Goal: Task Accomplishment & Management: Use online tool/utility

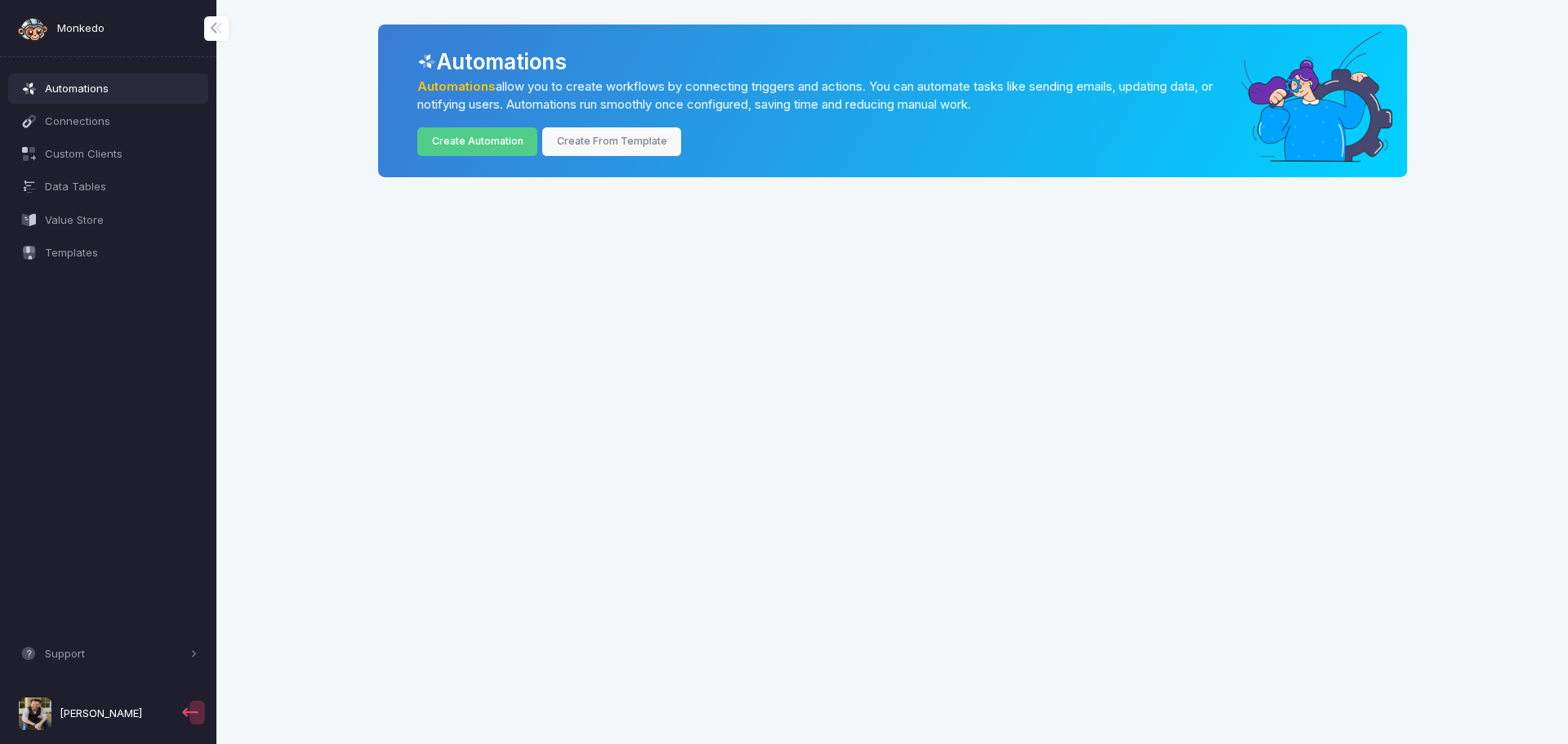
click at [87, 93] on span "Automations" at bounding box center [121, 89] width 153 height 17
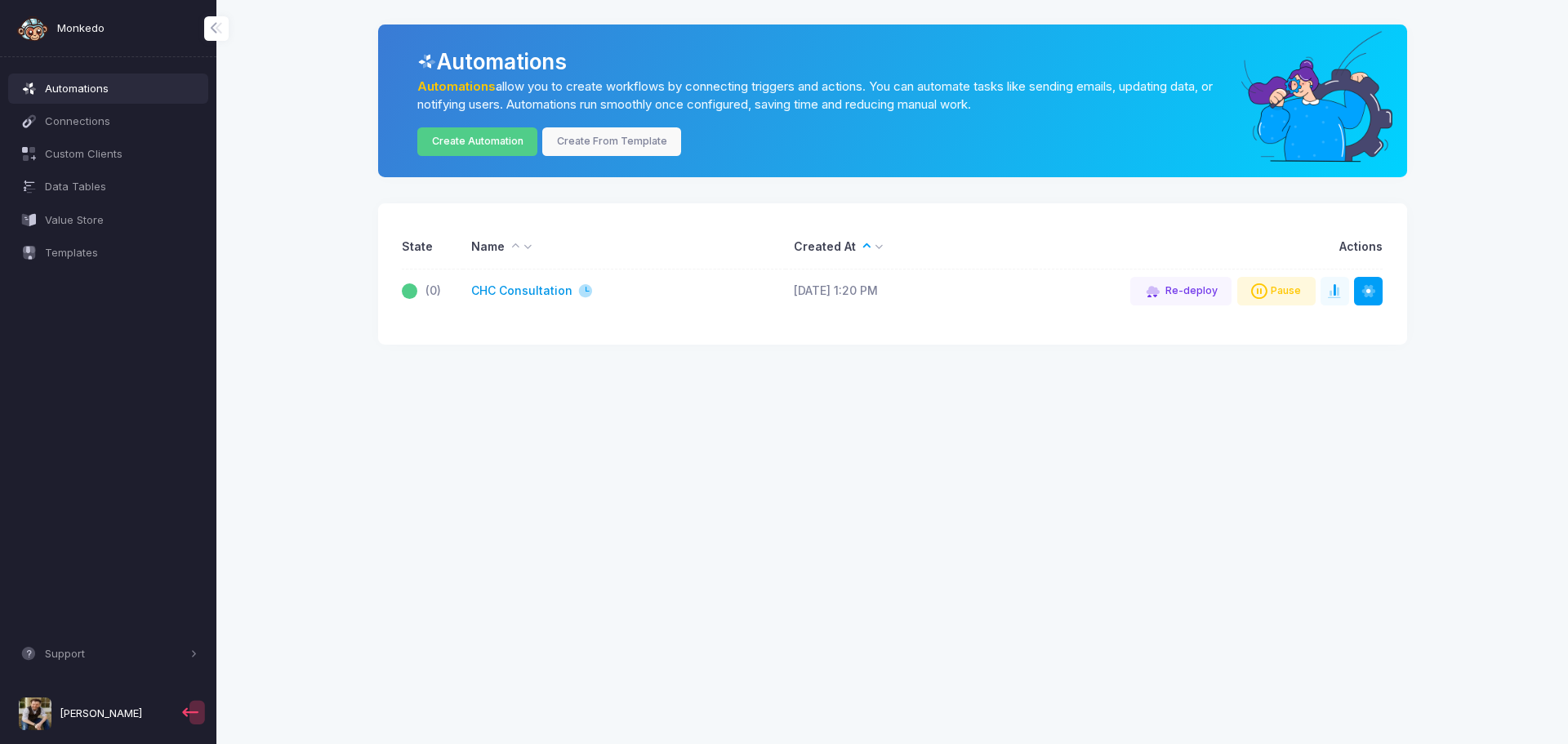
click at [521, 294] on link "CHC Consultation" at bounding box center [522, 292] width 101 height 18
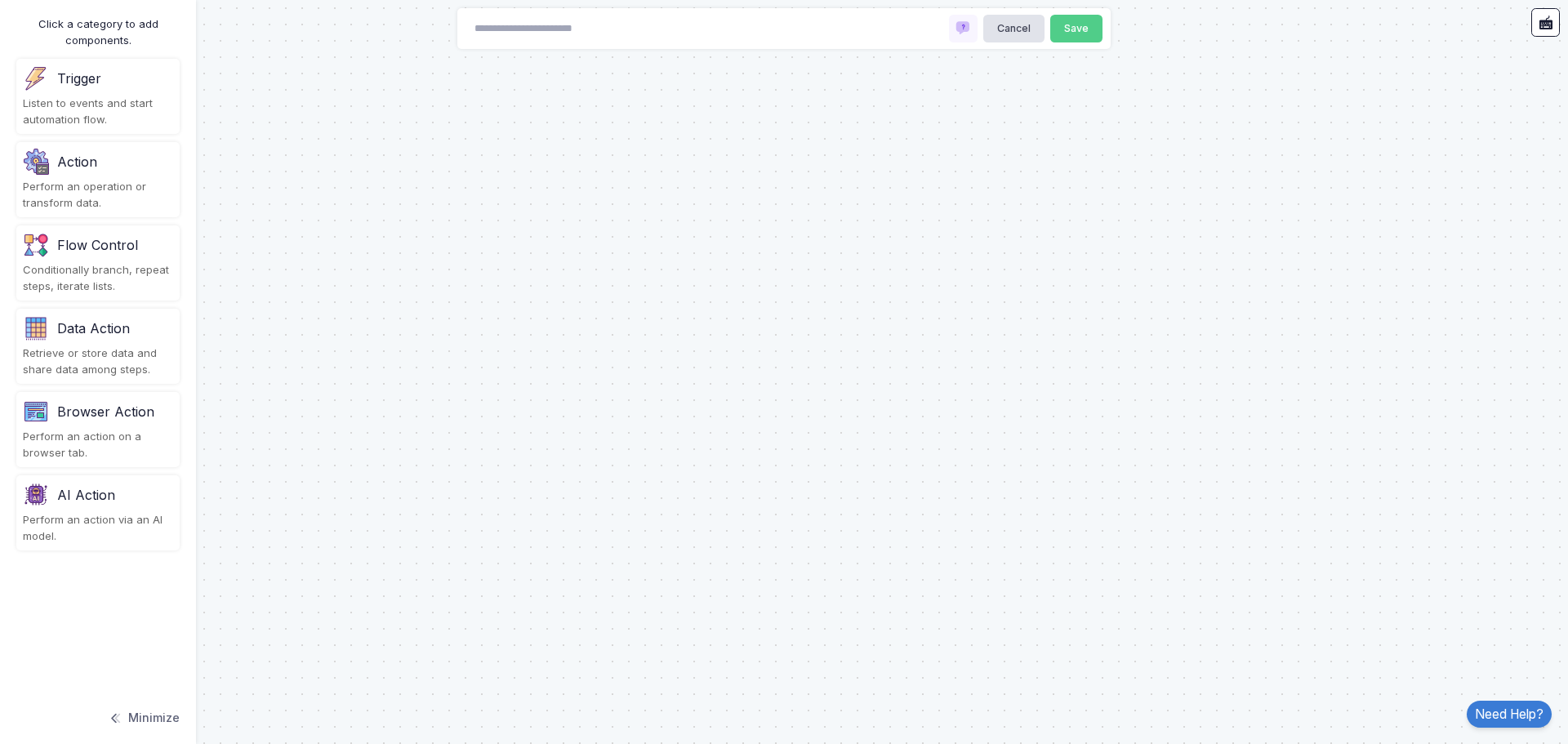
type input "**********"
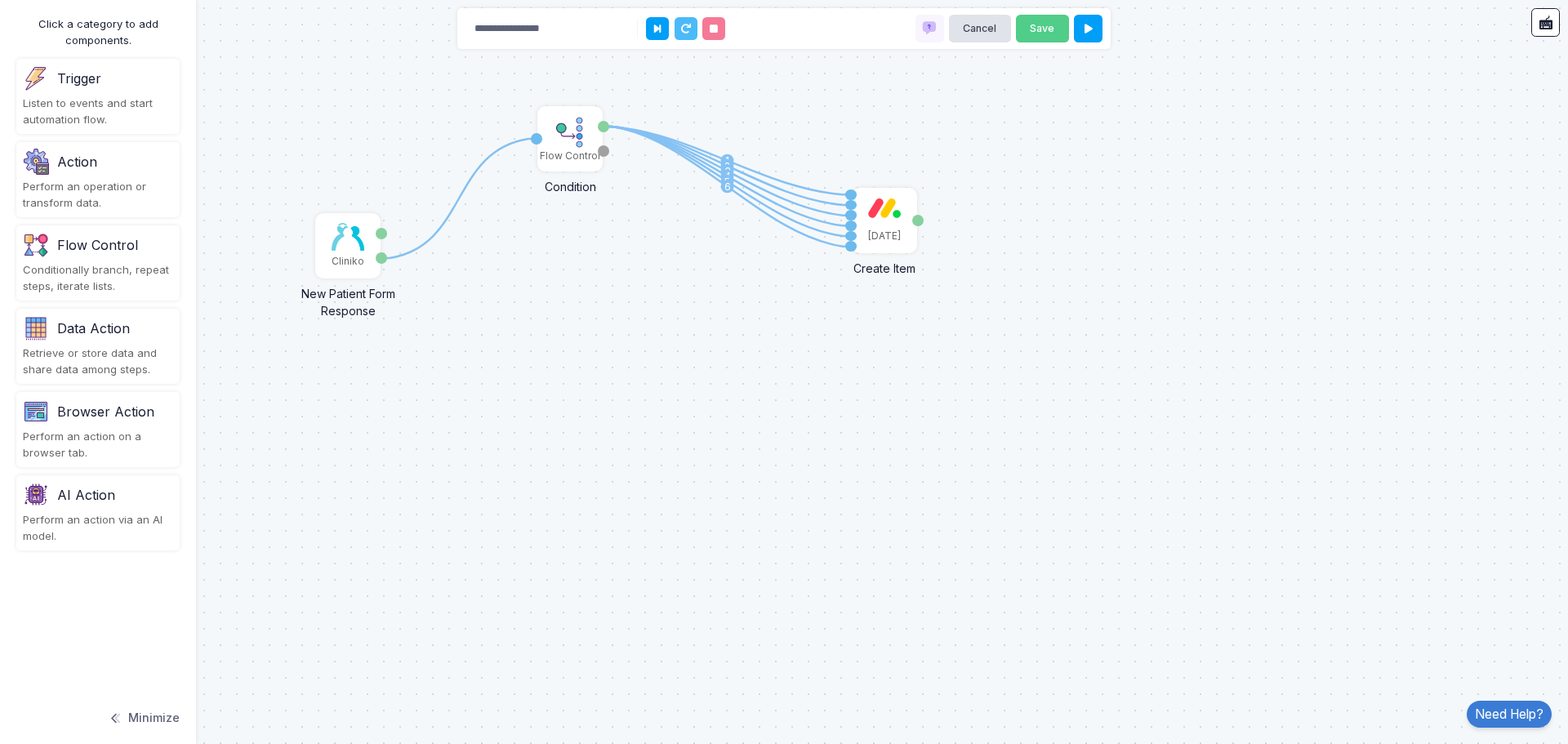
click at [70, 89] on div "Trigger" at bounding box center [98, 78] width 151 height 26
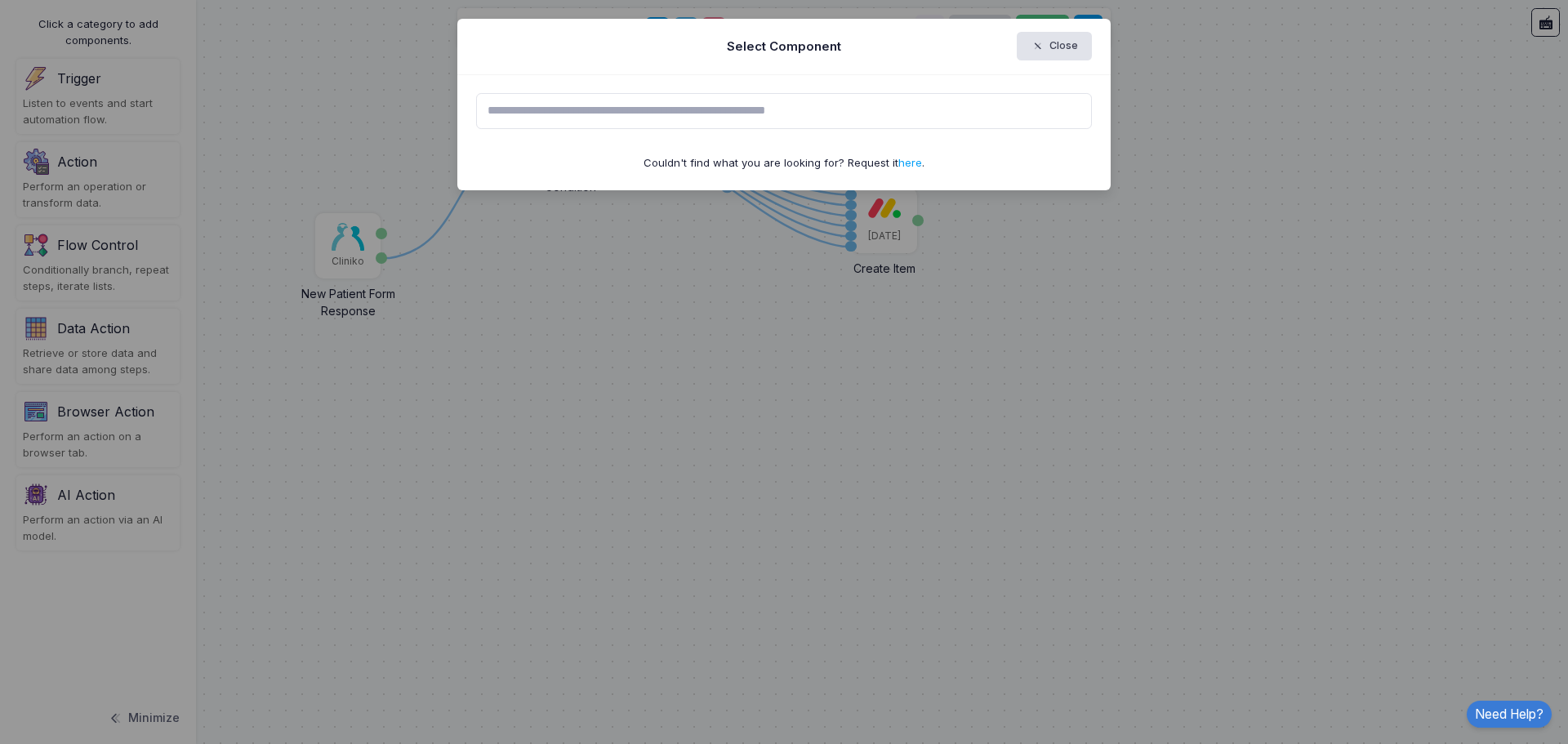
click at [549, 111] on input "text" at bounding box center [785, 111] width 617 height 36
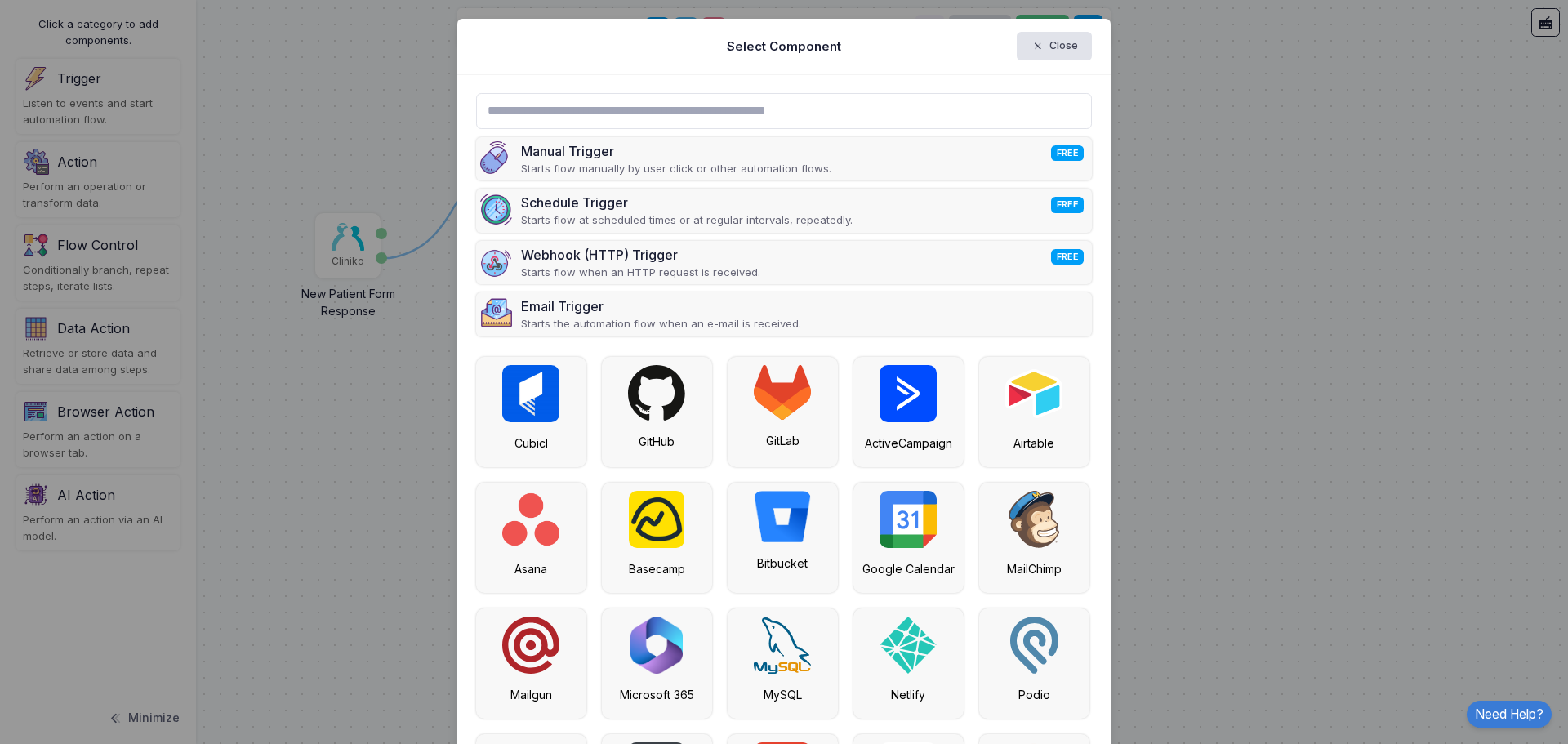
click at [98, 177] on ngb-modal-window "Select Component Close Manual Trigger FREE Starts flow manually by user click o…" at bounding box center [784, 372] width 1568 height 744
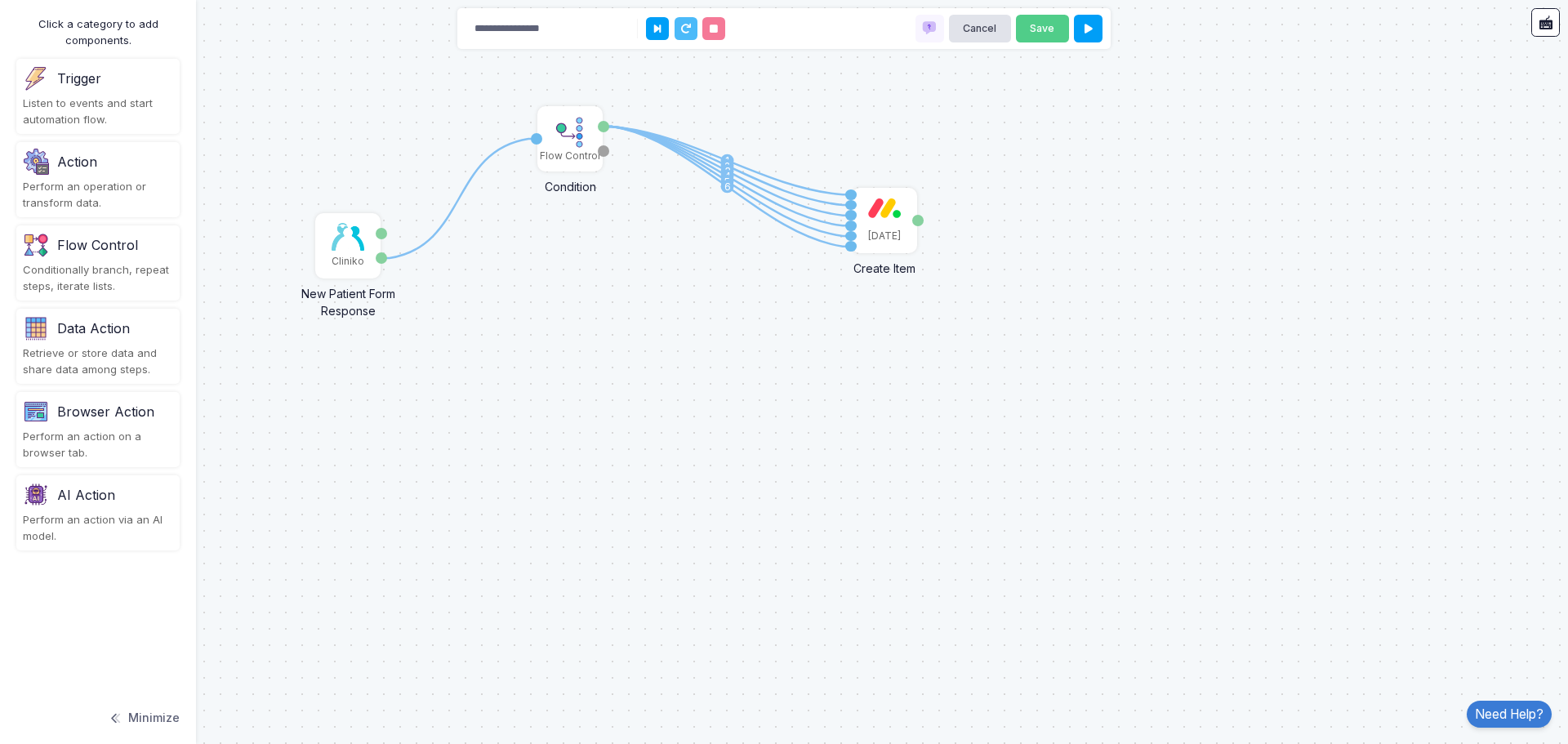
click at [81, 180] on div "Perform an operation or transform data." at bounding box center [98, 195] width 151 height 32
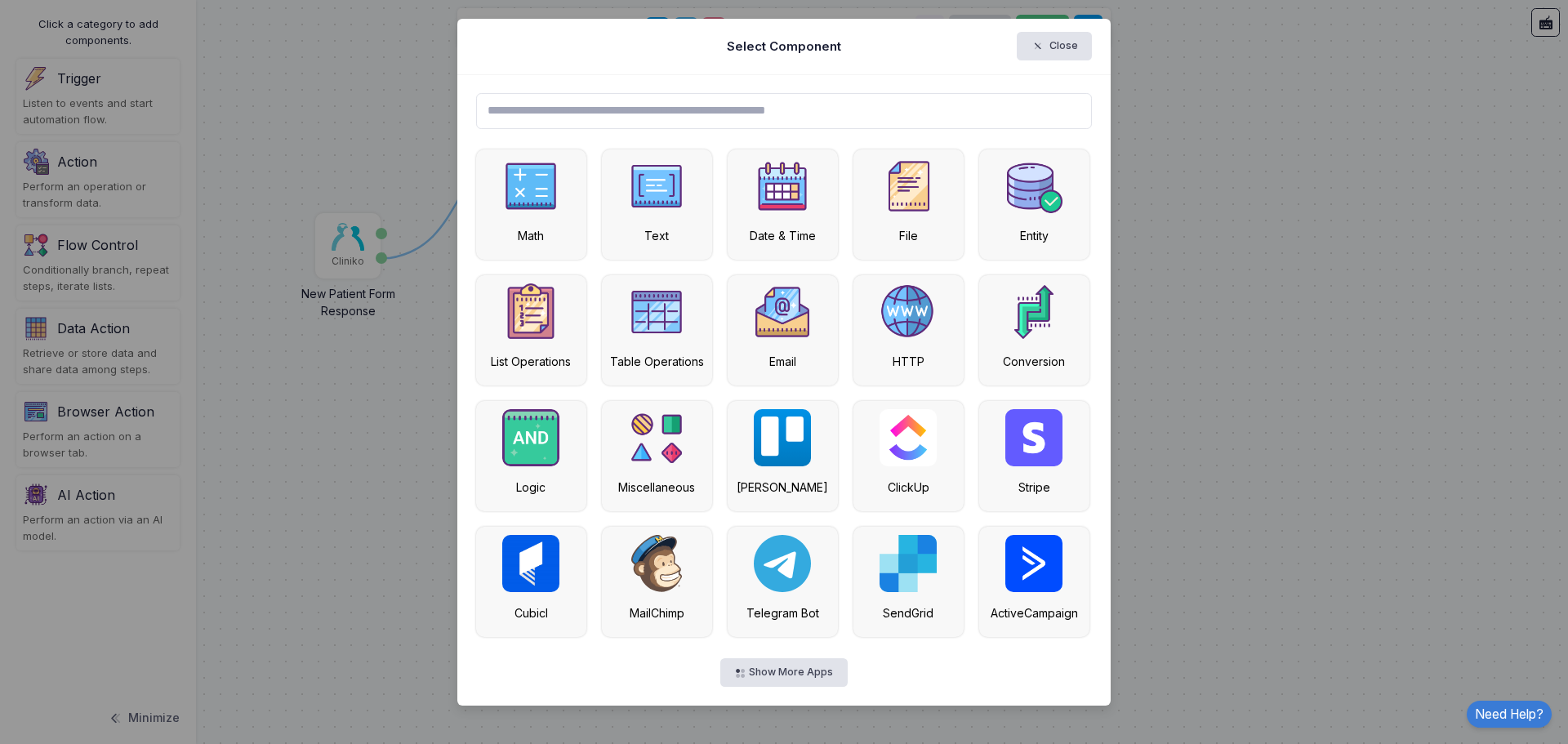
click at [680, 105] on input "text" at bounding box center [785, 111] width 617 height 36
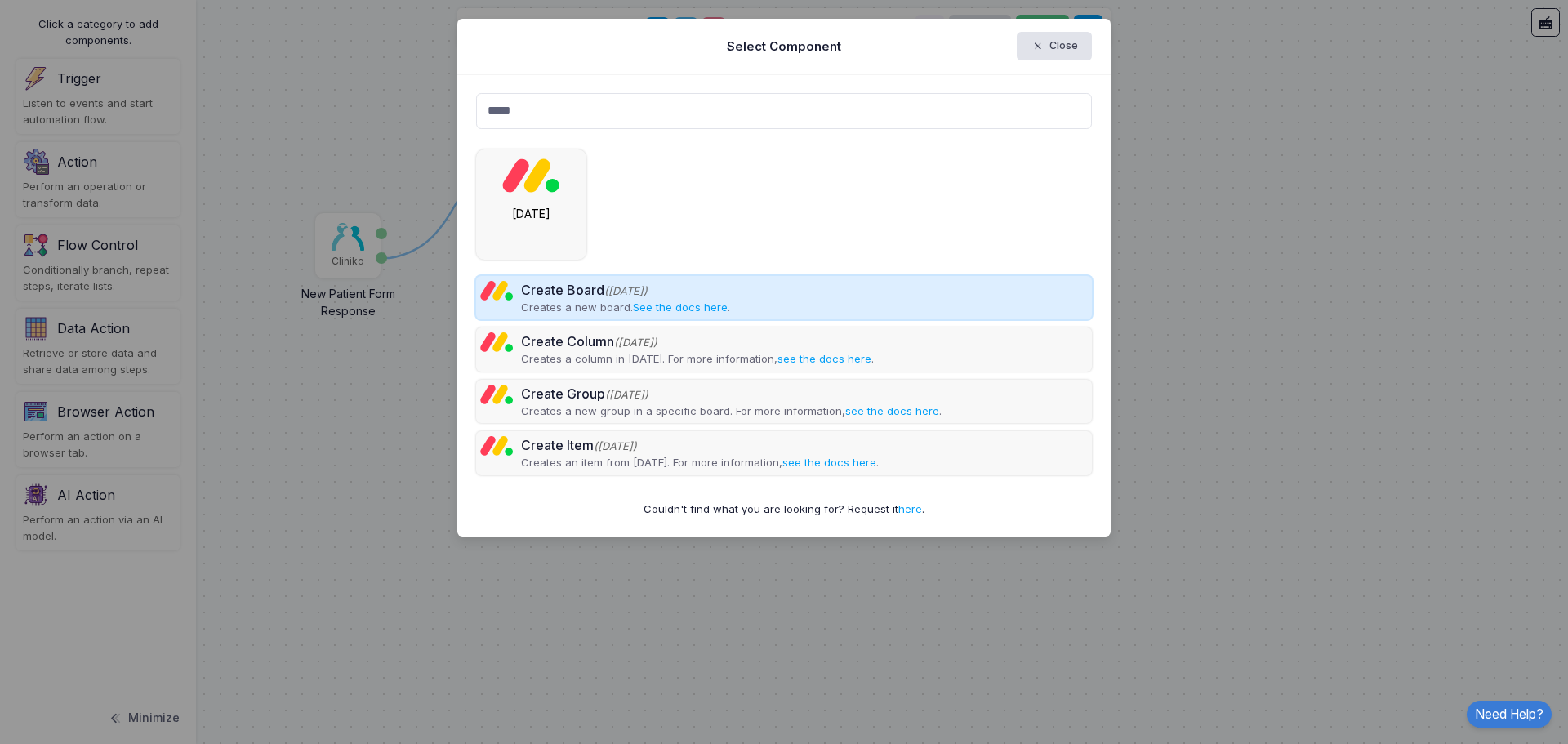
type input "*****"
click at [593, 299] on div "Create Board ([DATE])" at bounding box center [625, 290] width 209 height 20
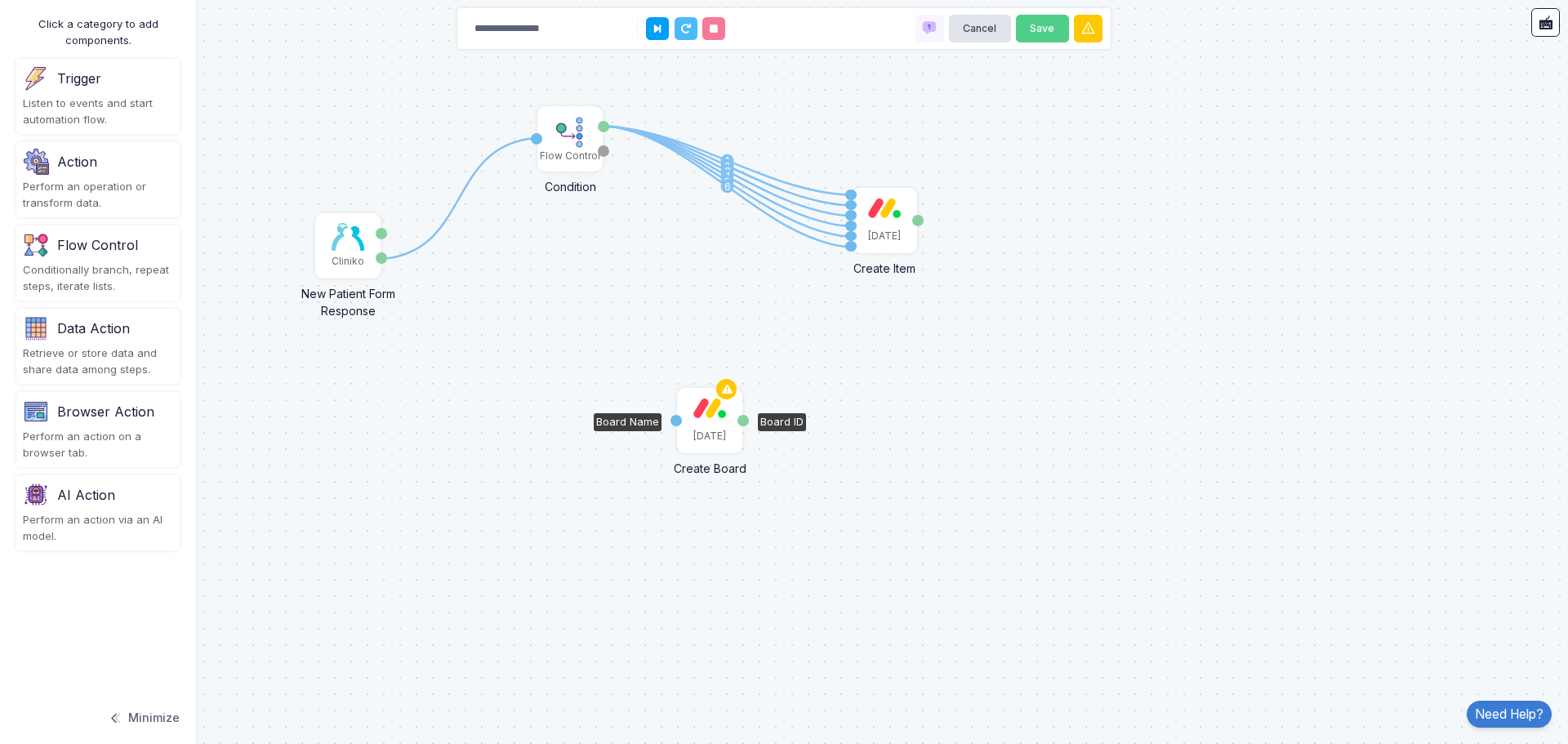
click at [711, 426] on div "[DATE]" at bounding box center [710, 420] width 62 height 62
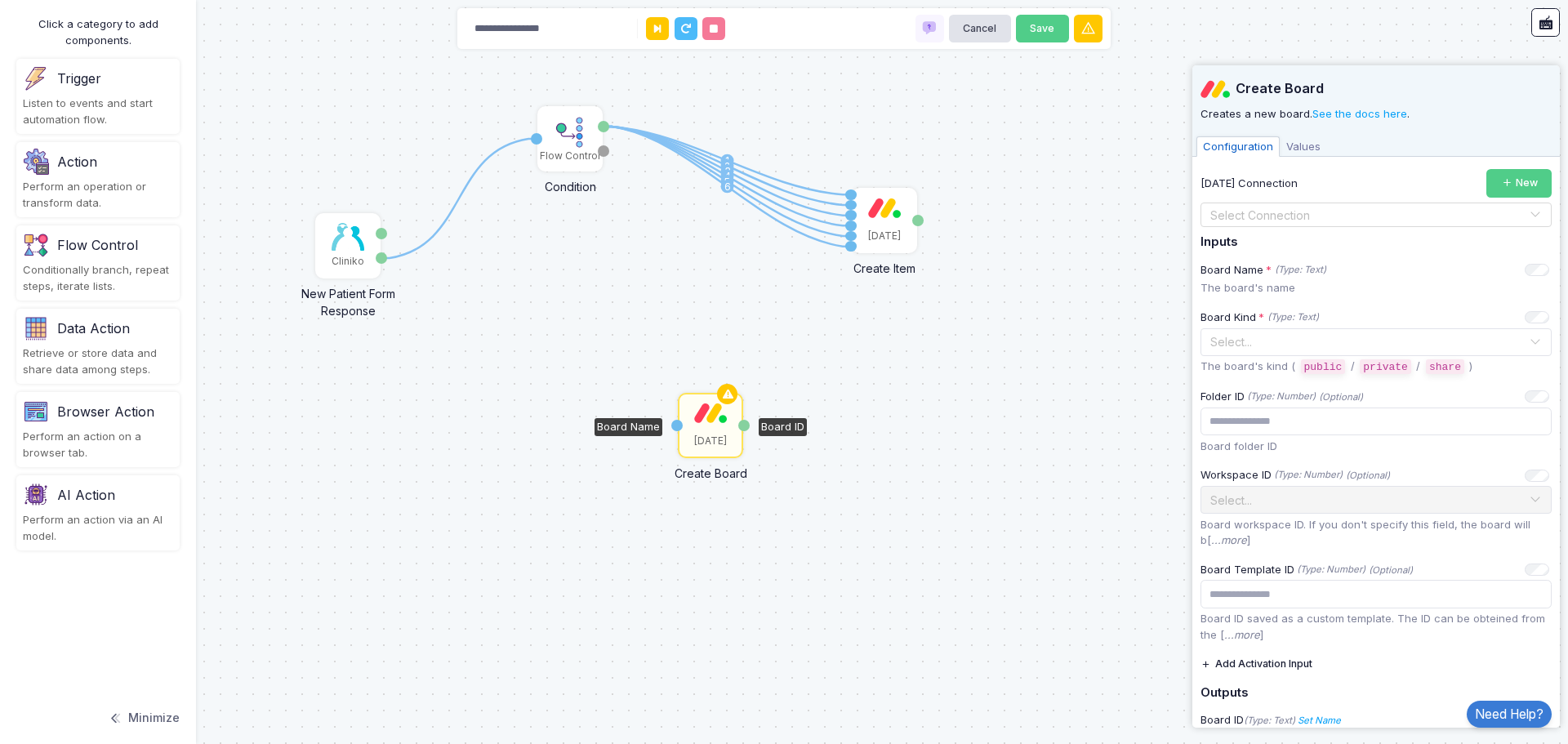
click at [965, 540] on div "1 1 2 3 4 5 6 Cliniko New Patient Form Response Patient ID Response Flow Contro…" at bounding box center [784, 372] width 1568 height 744
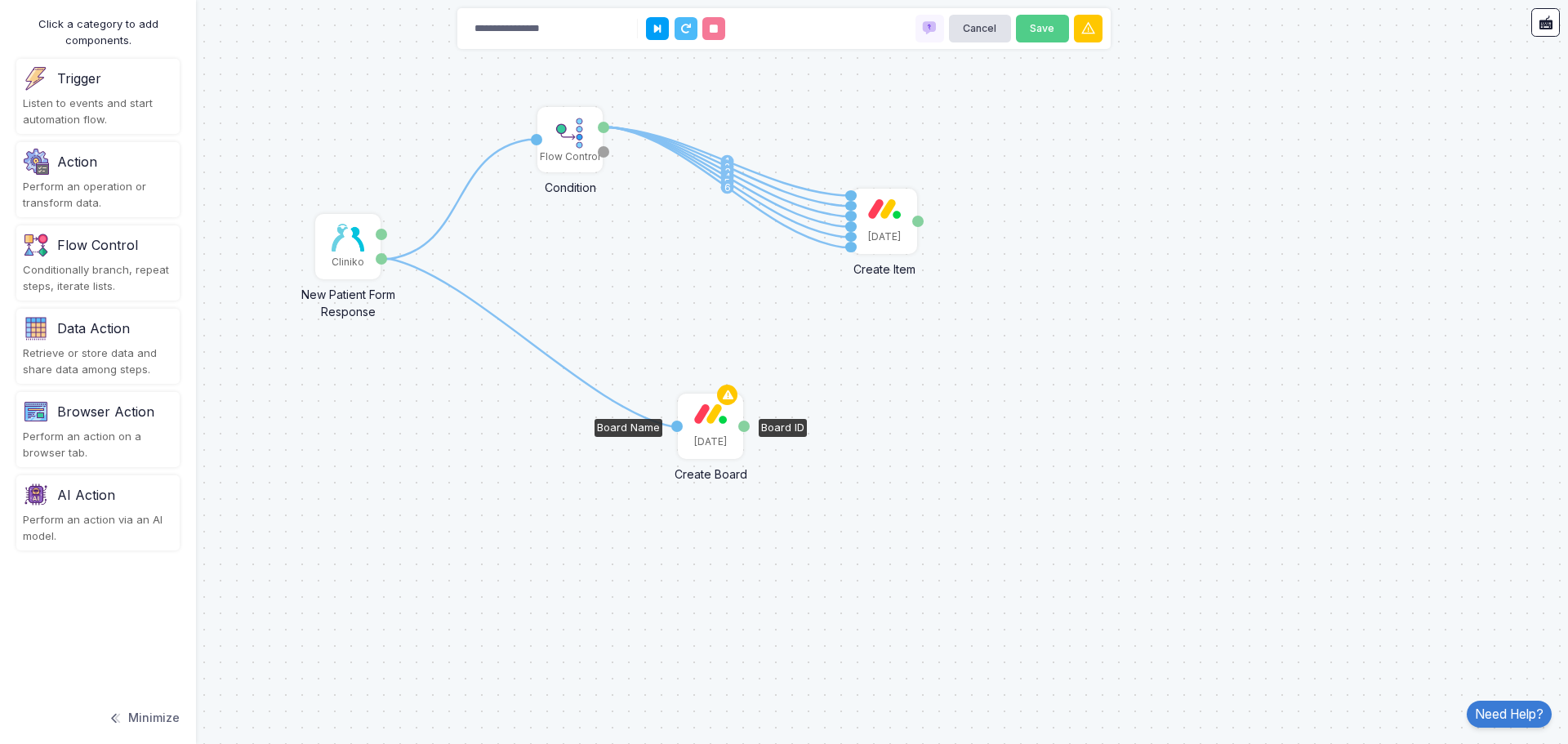
drag, startPoint x: 384, startPoint y: 259, endPoint x: 677, endPoint y: 427, distance: 337.7
click at [1, 2] on div "1 1 2 3 4 5 6 1 Cliniko New Patient Form Response Patient ID Response Flow Cont…" at bounding box center [0, 1] width 1 height 1
drag, startPoint x: 705, startPoint y: 432, endPoint x: 643, endPoint y: 488, distance: 83.5
click at [643, 488] on div "1 1 2 3 4 5 6 2 Cliniko New Patient Form Response Patient ID Response Flow Cont…" at bounding box center [784, 372] width 1568 height 744
click at [720, 434] on div "[DATE]" at bounding box center [710, 426] width 62 height 62
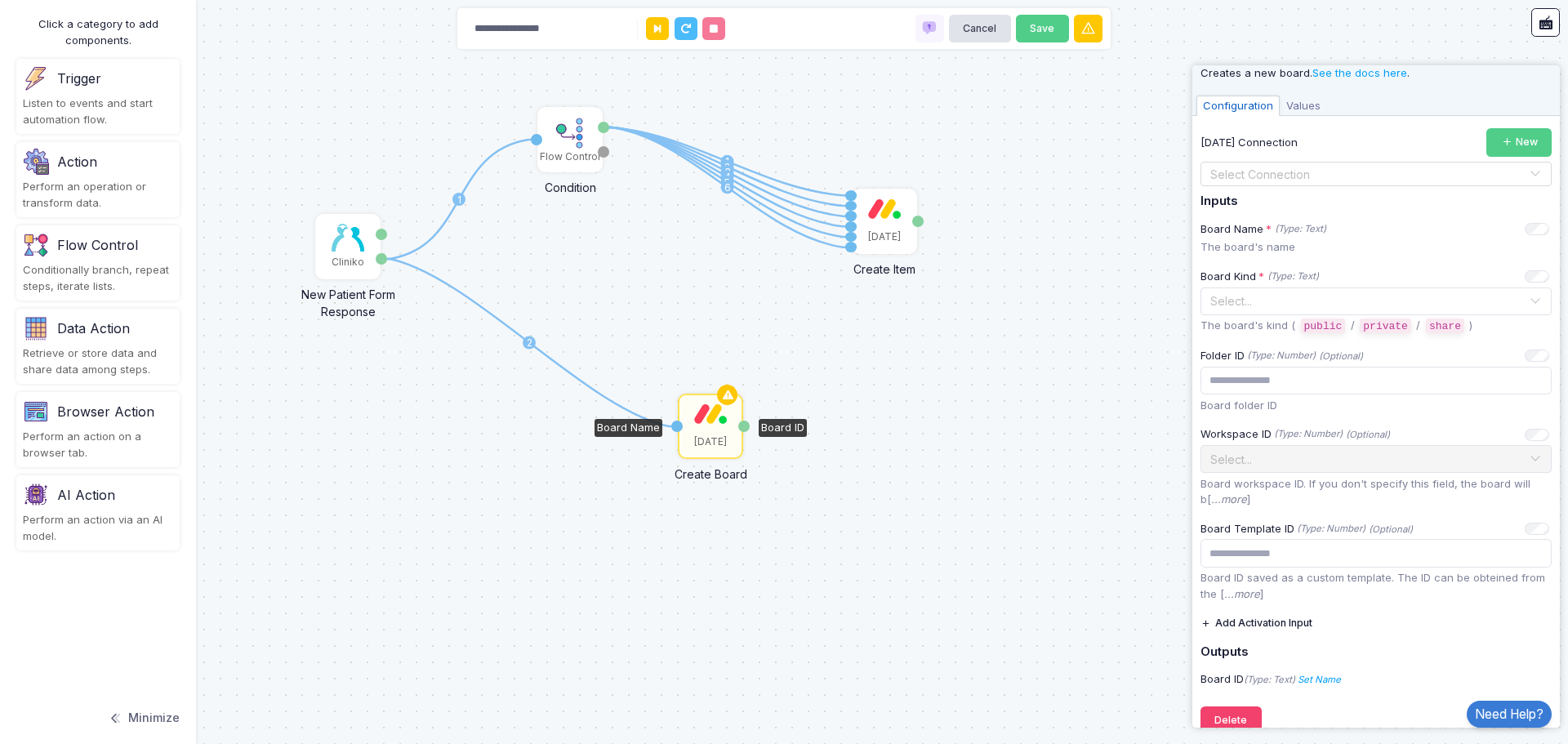
scroll to position [64, 0]
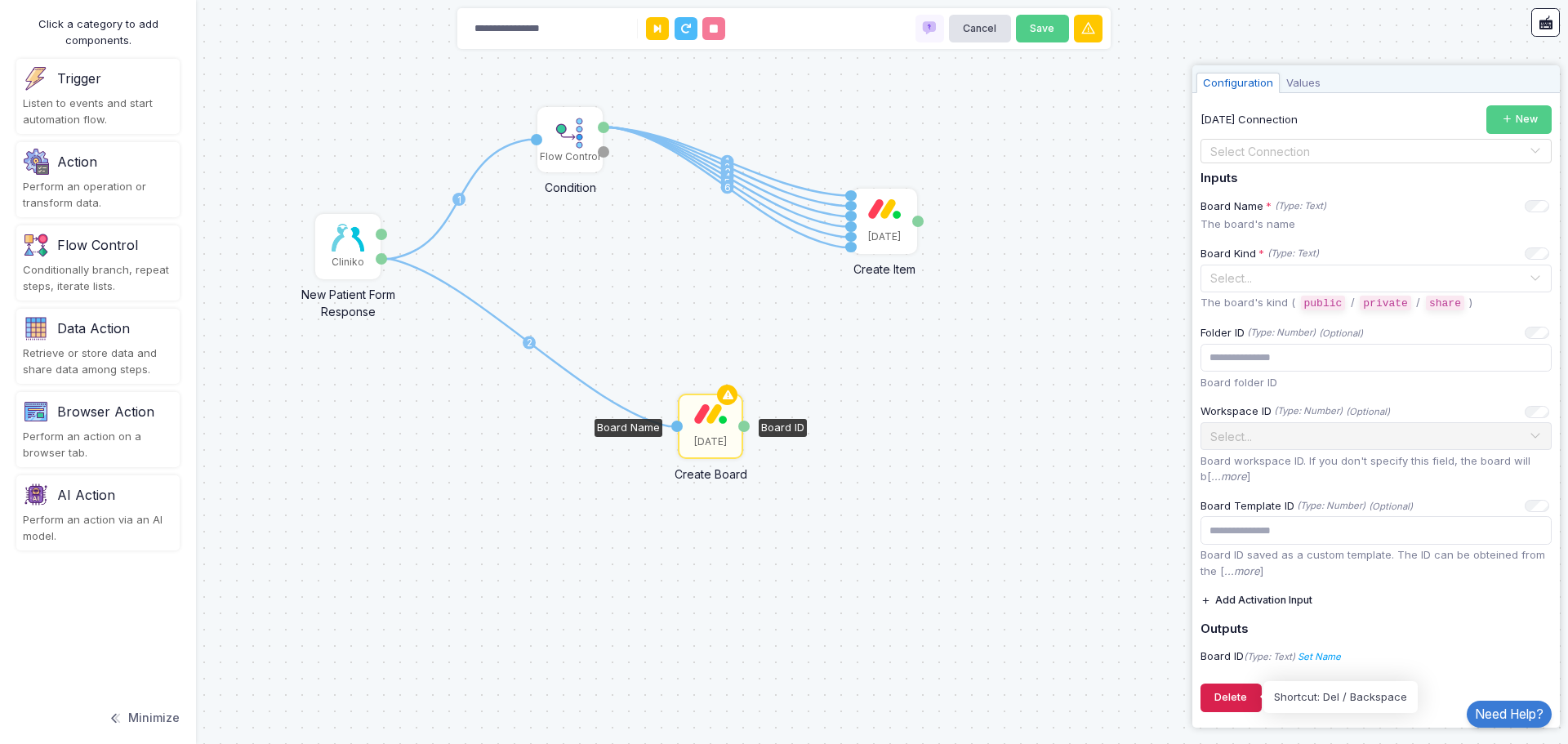
click at [1235, 696] on button "Delete" at bounding box center [1231, 698] width 62 height 28
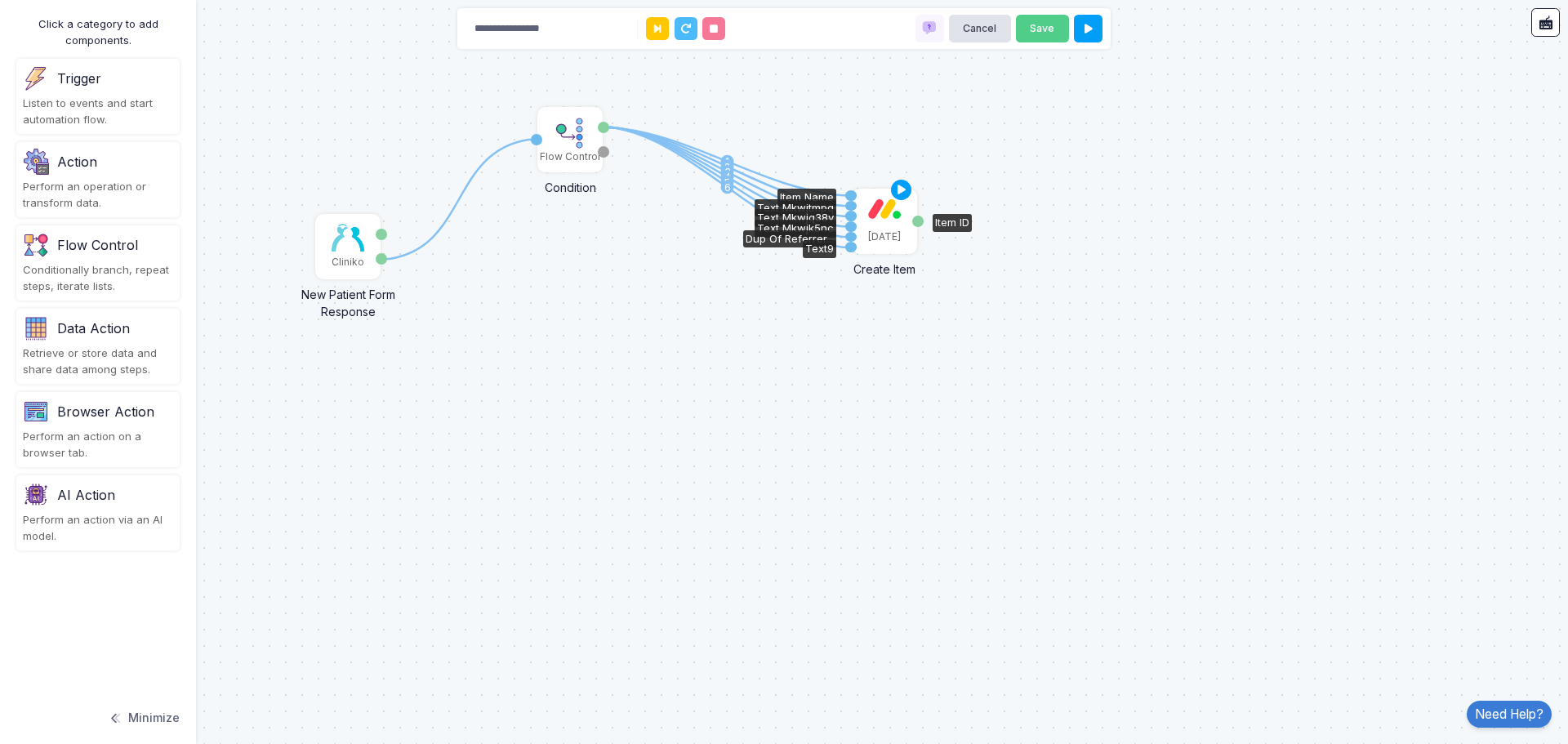
click at [882, 230] on div "[DATE]" at bounding box center [884, 237] width 32 height 15
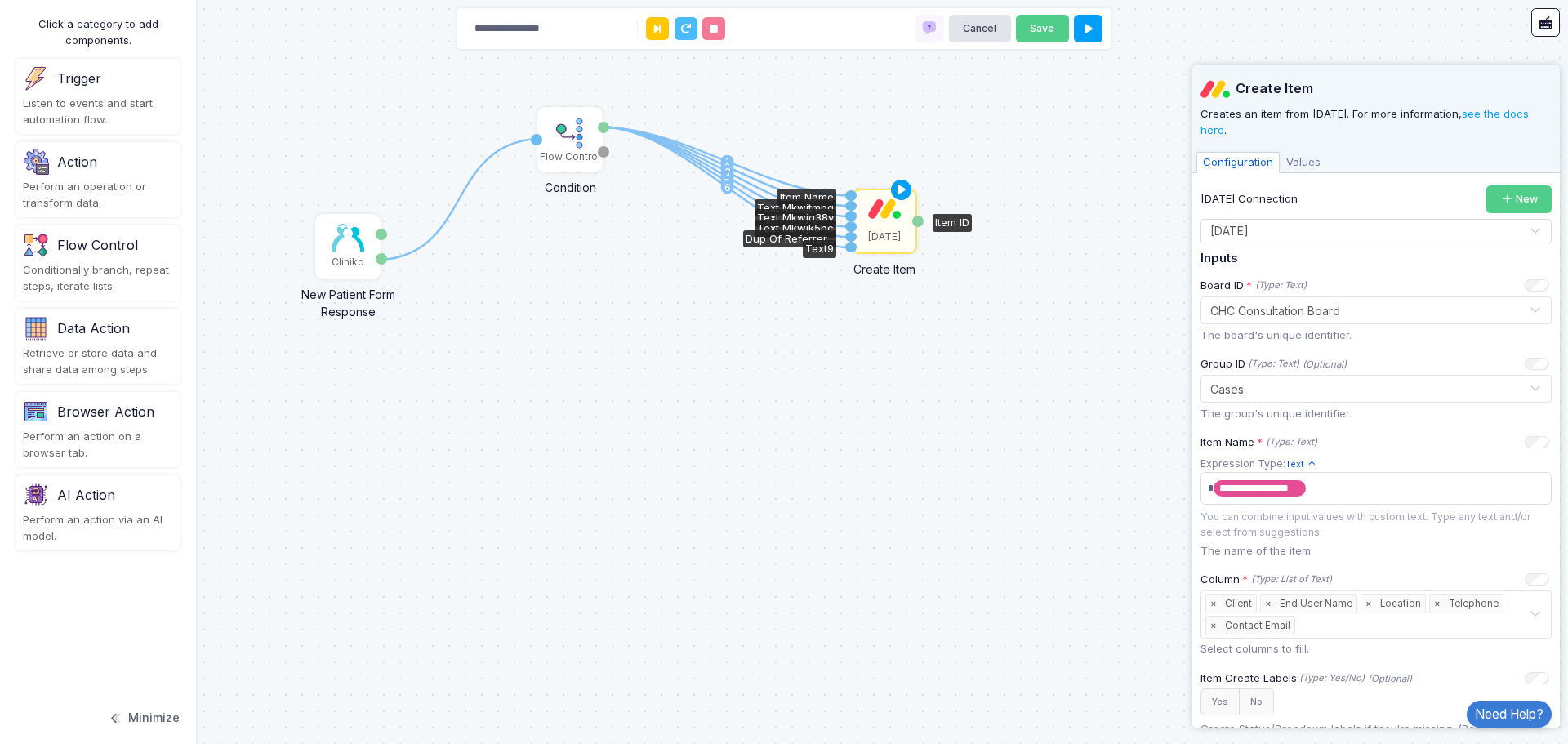
click at [1034, 359] on div "1 1 2 3 4 5 6 Cliniko New Patient Form Response Patient ID Response Flow Contro…" at bounding box center [784, 372] width 1568 height 744
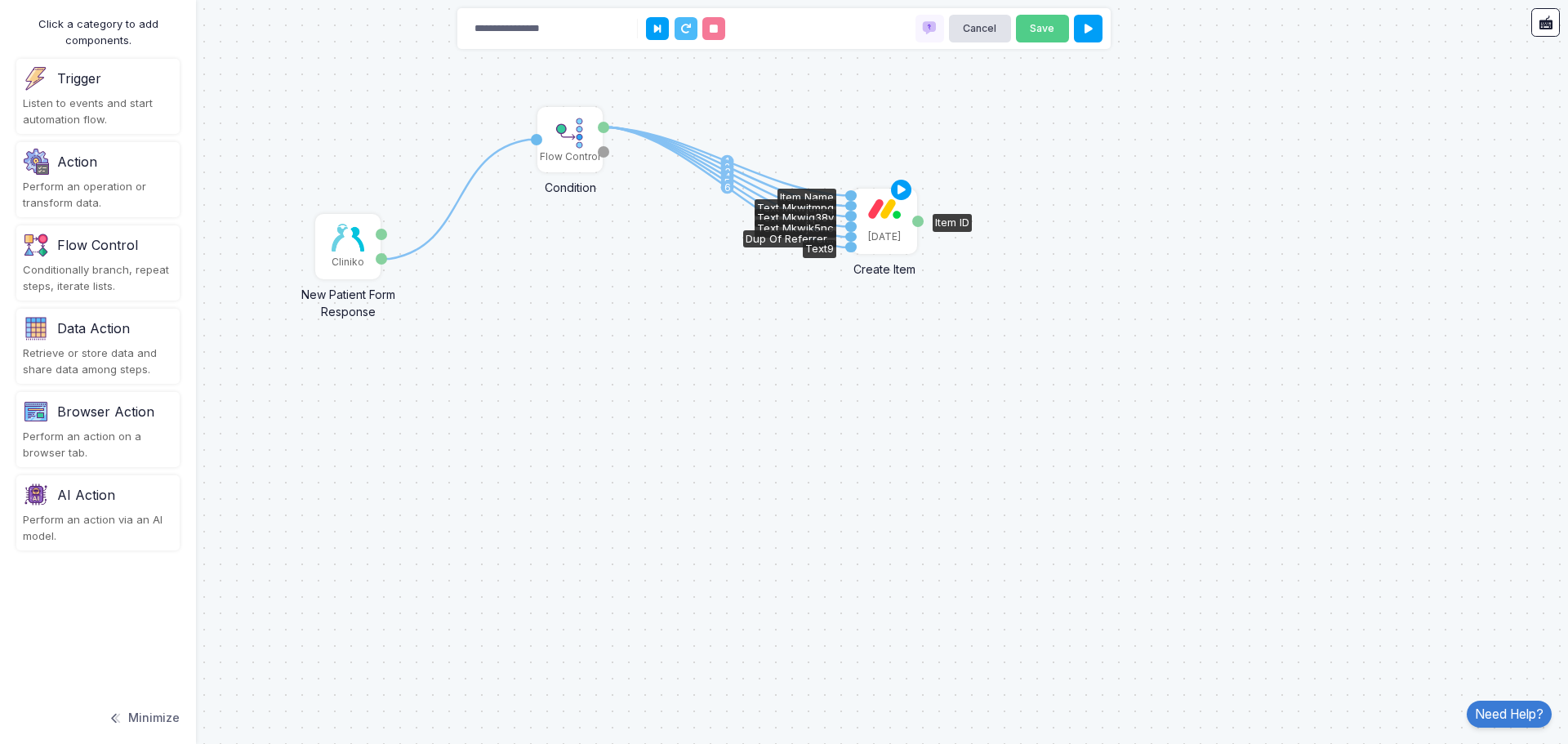
click at [883, 230] on div "[DATE]" at bounding box center [884, 237] width 32 height 15
